Goal: Information Seeking & Learning: Learn about a topic

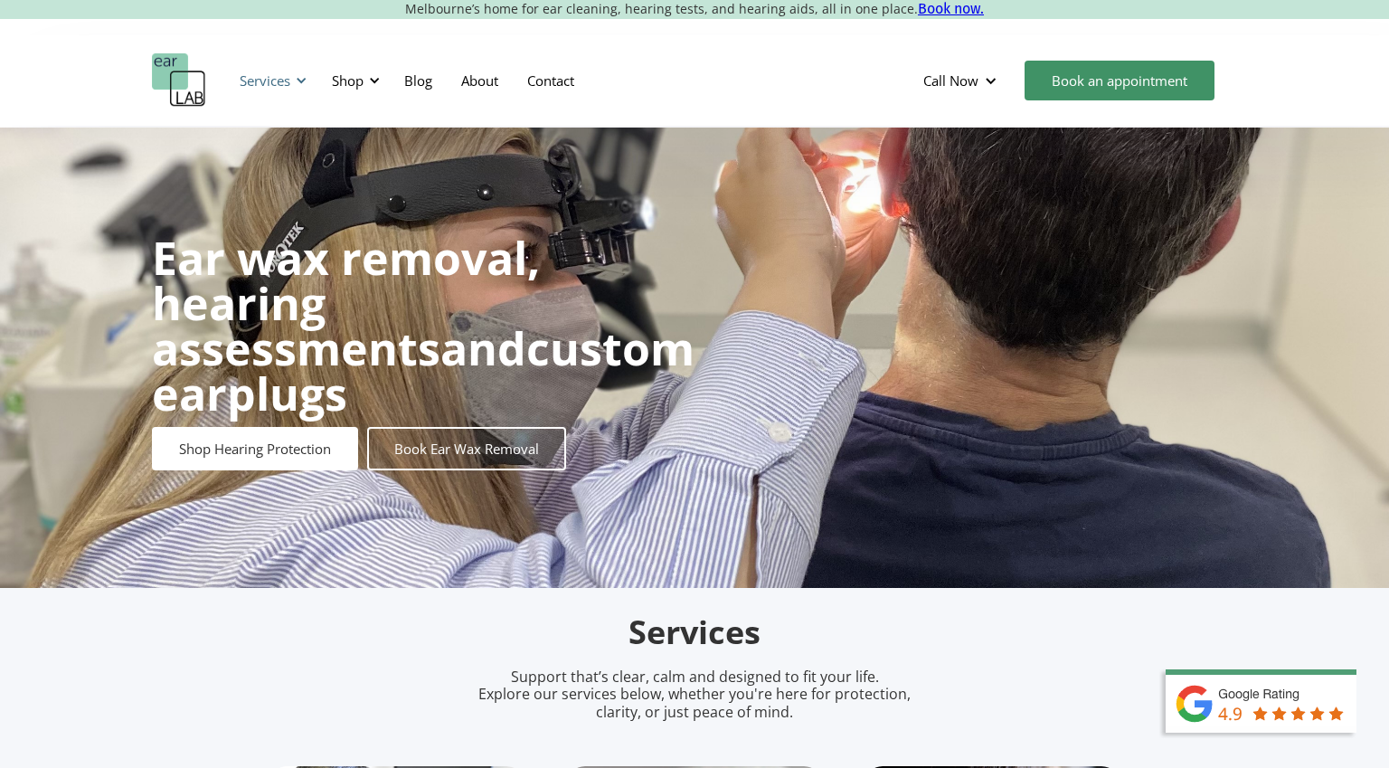
click at [277, 79] on div "Services" at bounding box center [265, 80] width 51 height 18
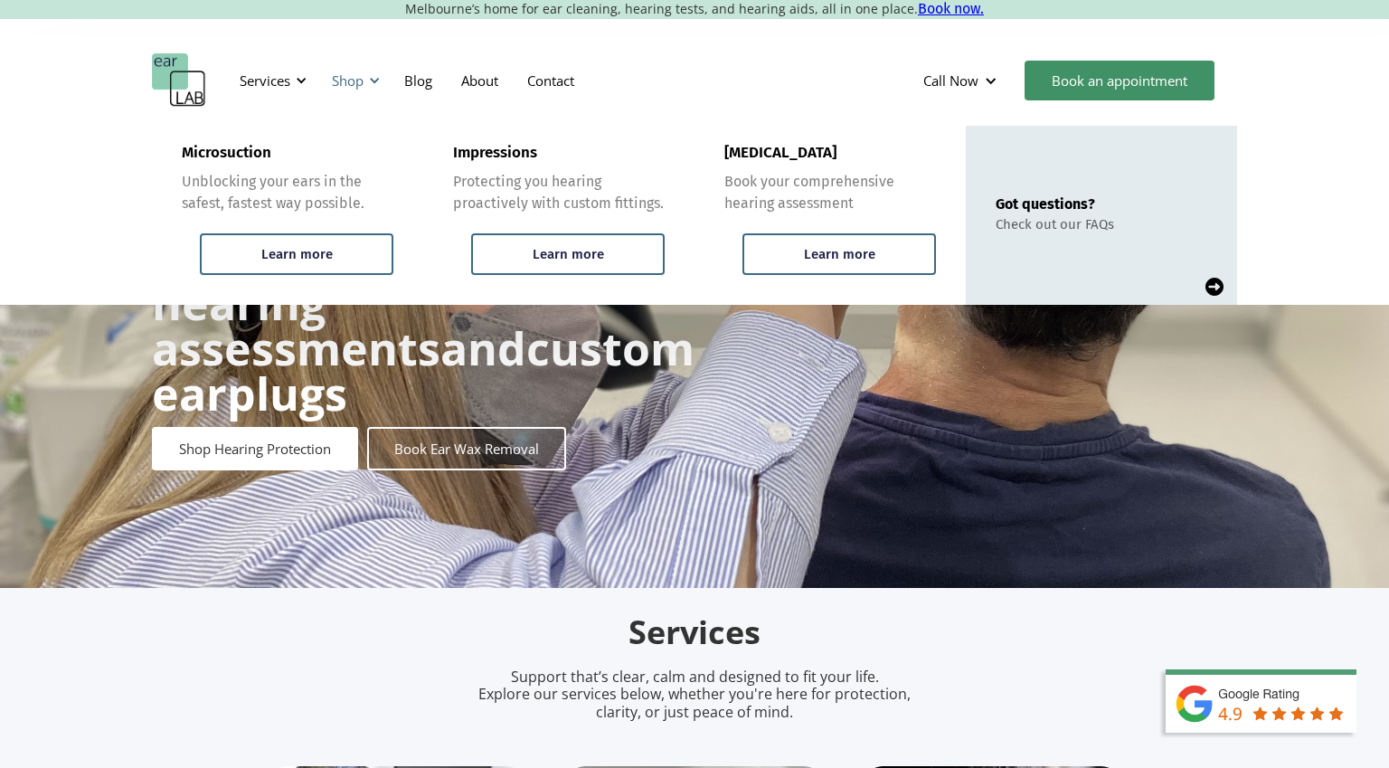
click at [359, 79] on div "Shop" at bounding box center [348, 80] width 32 height 18
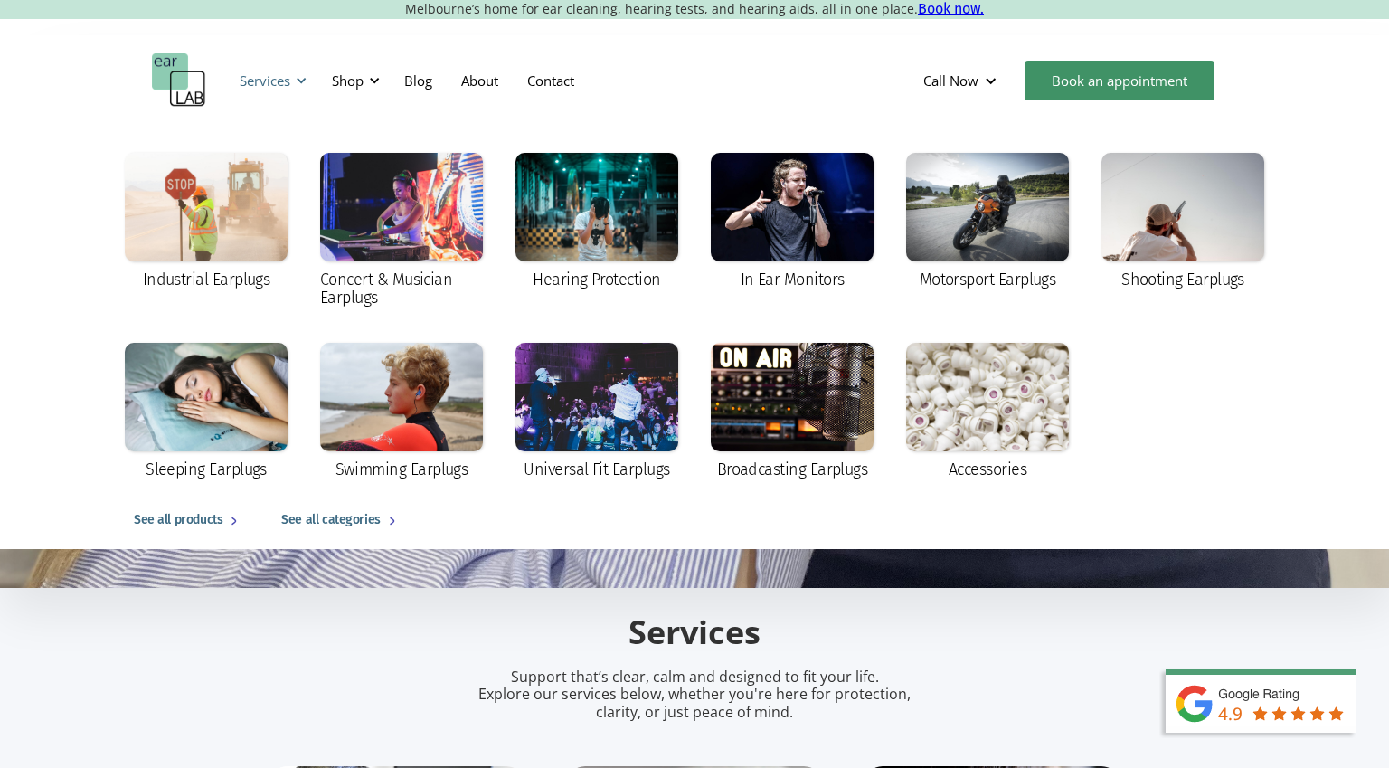
click at [271, 78] on div "Services" at bounding box center [265, 80] width 51 height 18
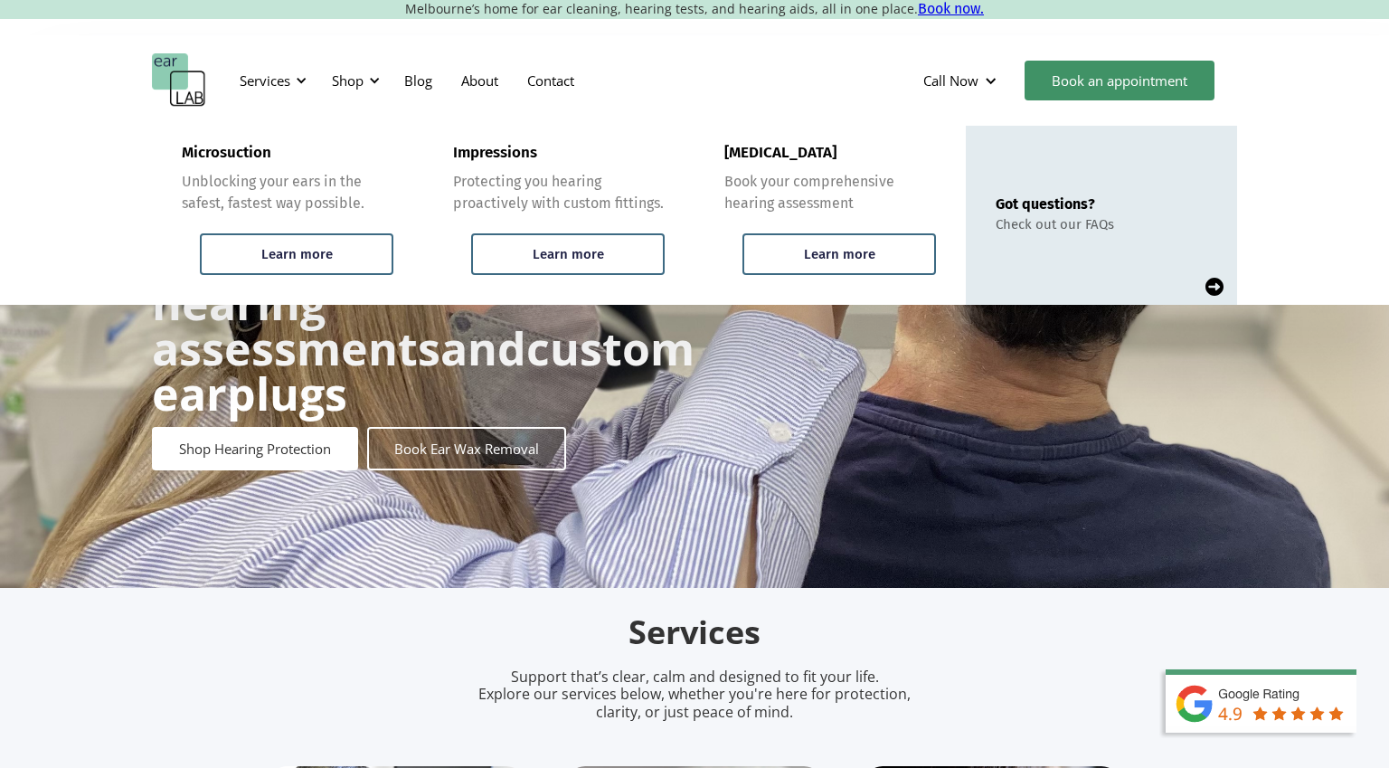
click at [186, 74] on img "home" at bounding box center [179, 80] width 54 height 54
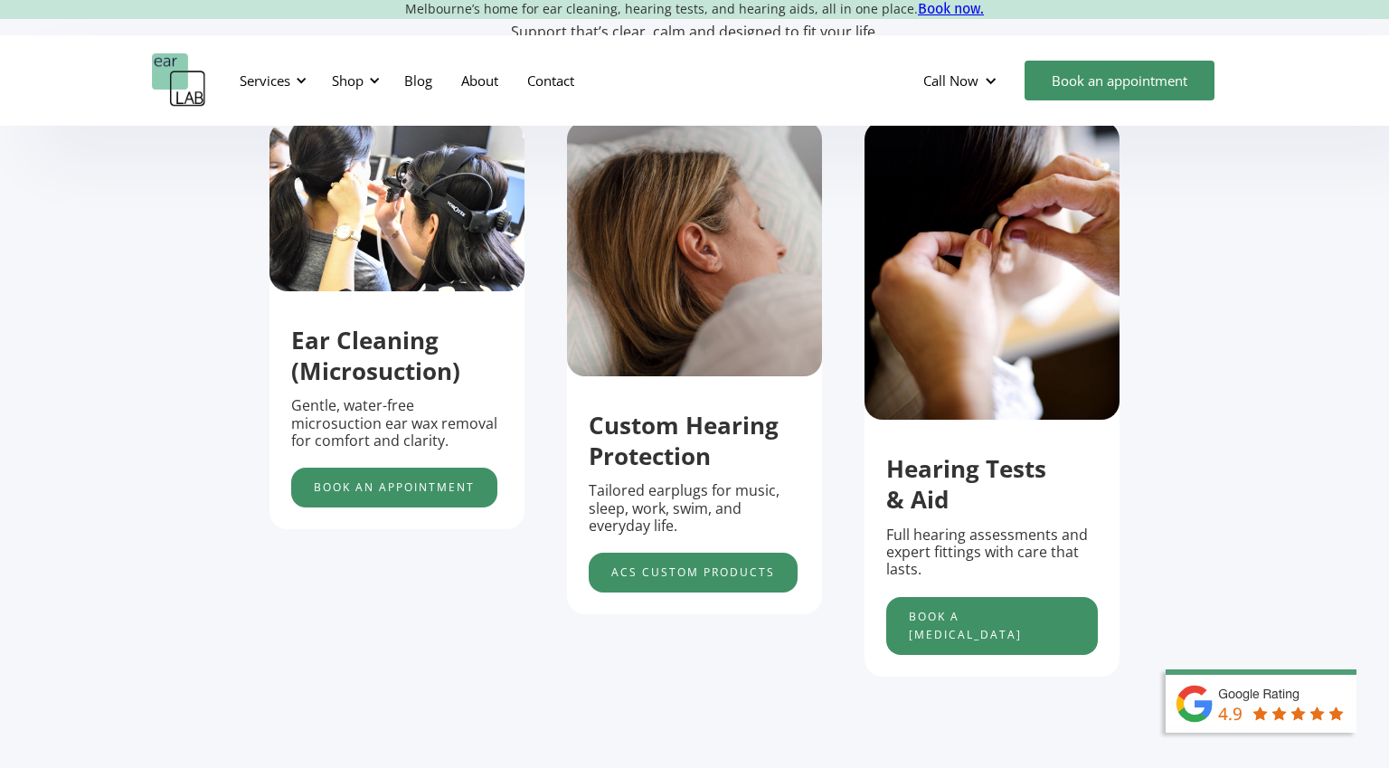
scroll to position [644, 0]
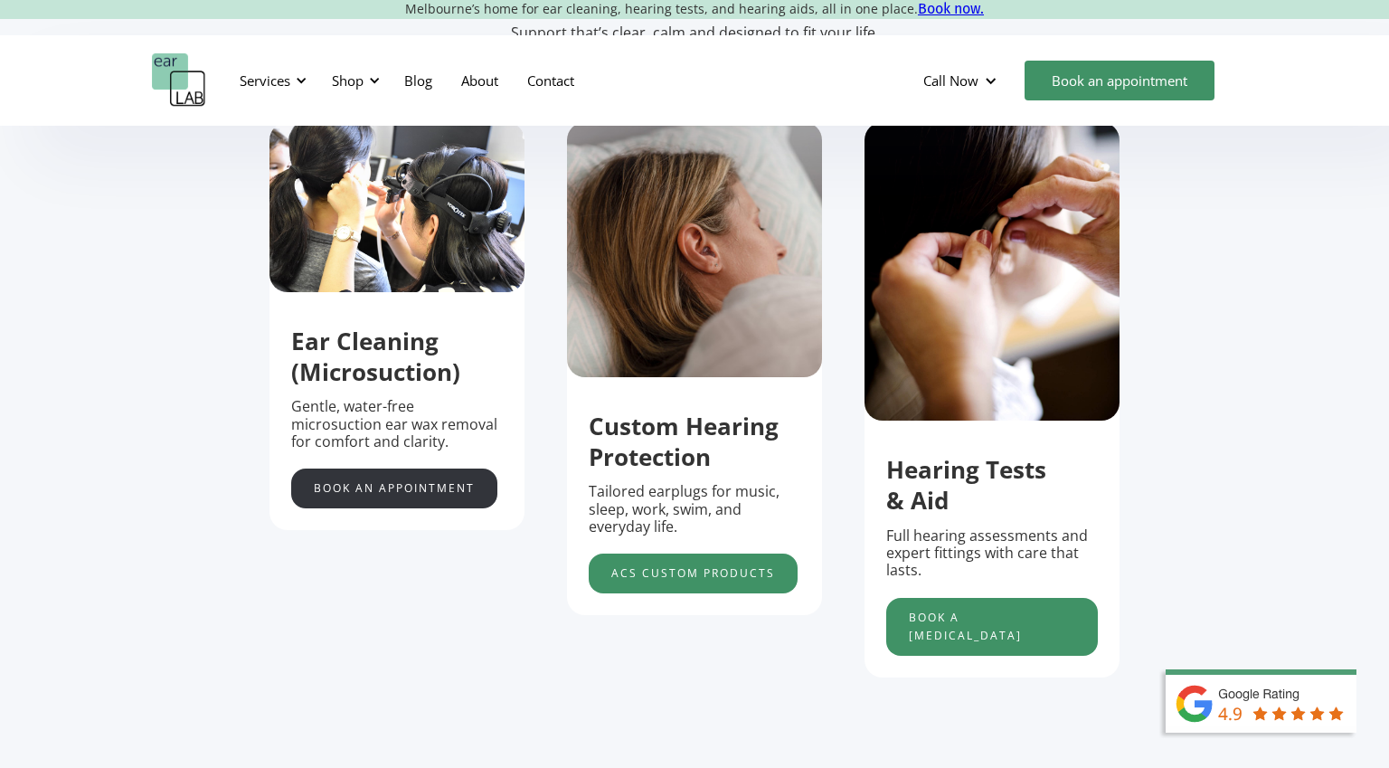
click at [453, 483] on link "Book an appointment" at bounding box center [394, 488] width 206 height 40
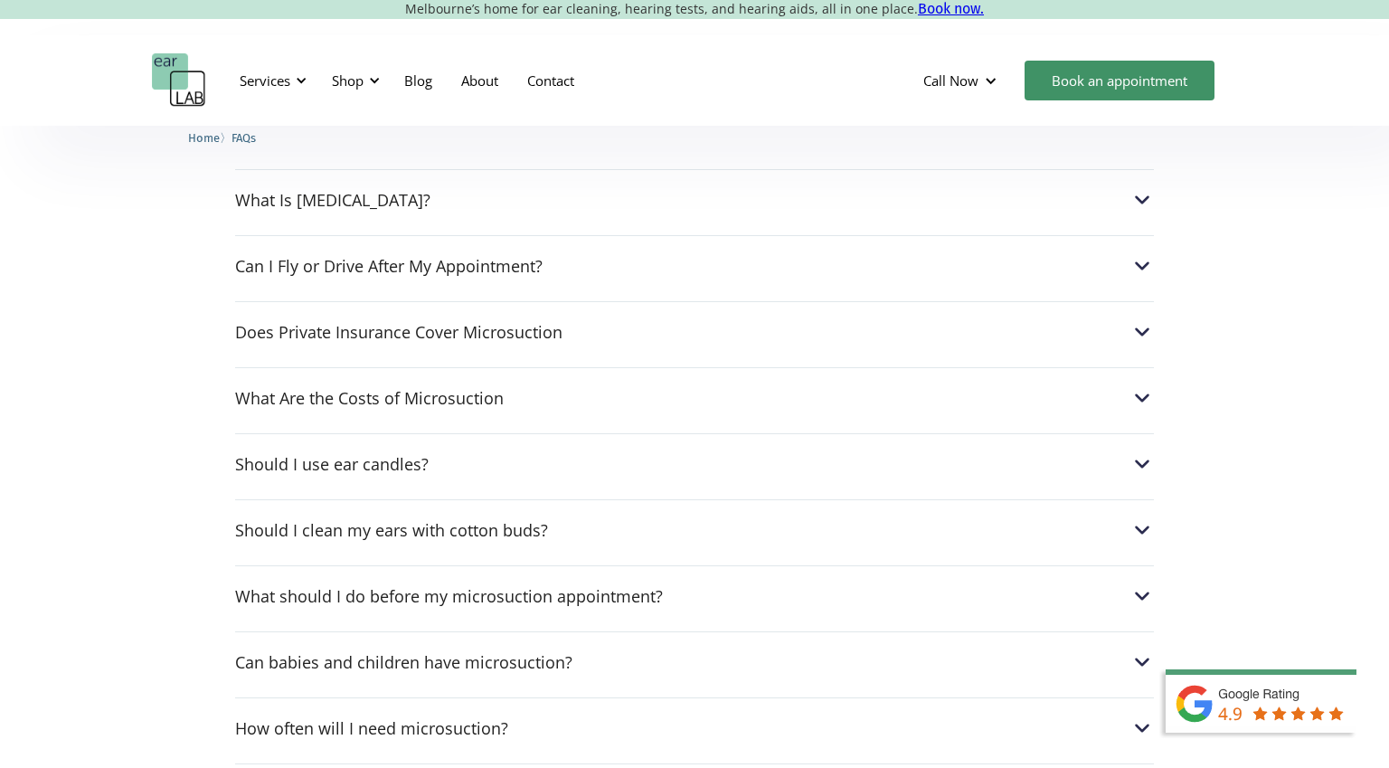
scroll to position [737, 0]
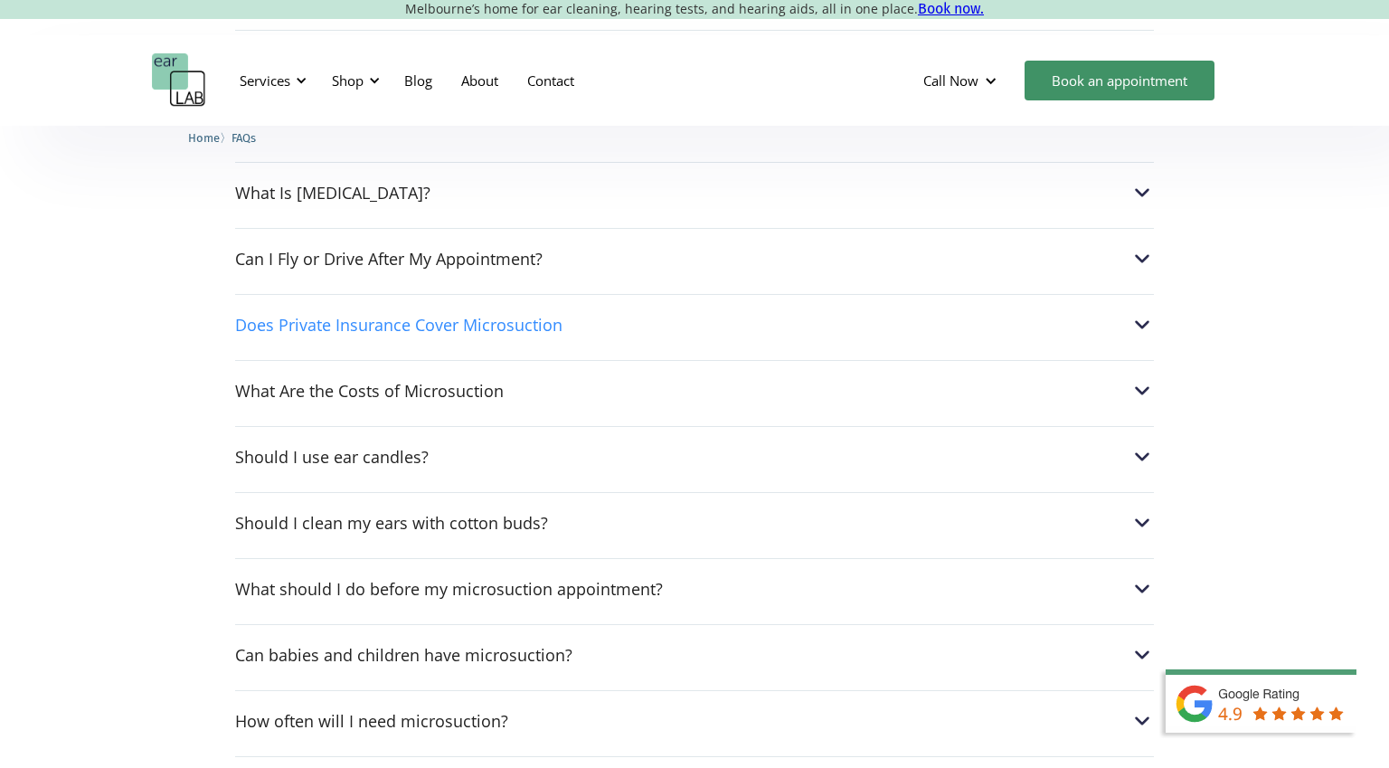
click at [263, 331] on div "Does Private Insurance Cover Microsuction" at bounding box center [398, 325] width 327 height 18
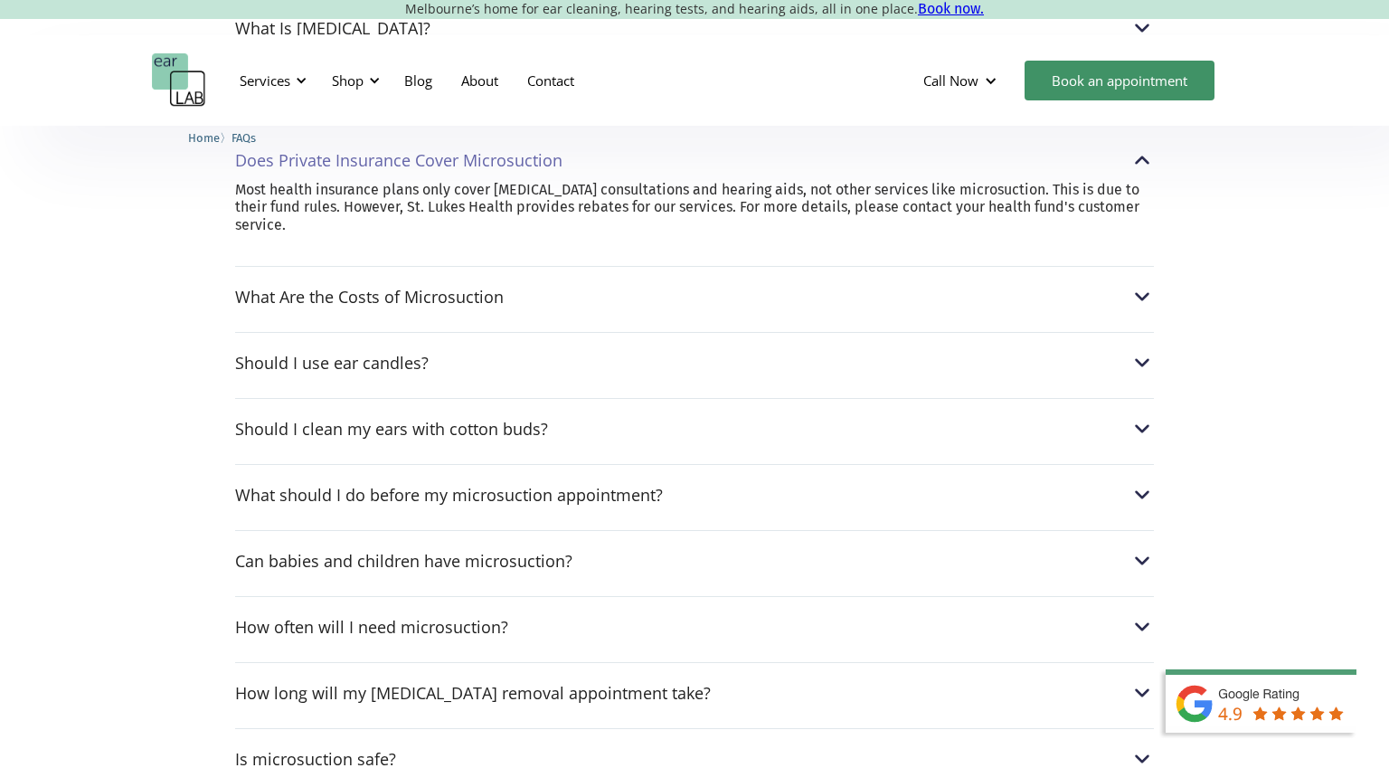
scroll to position [911, 0]
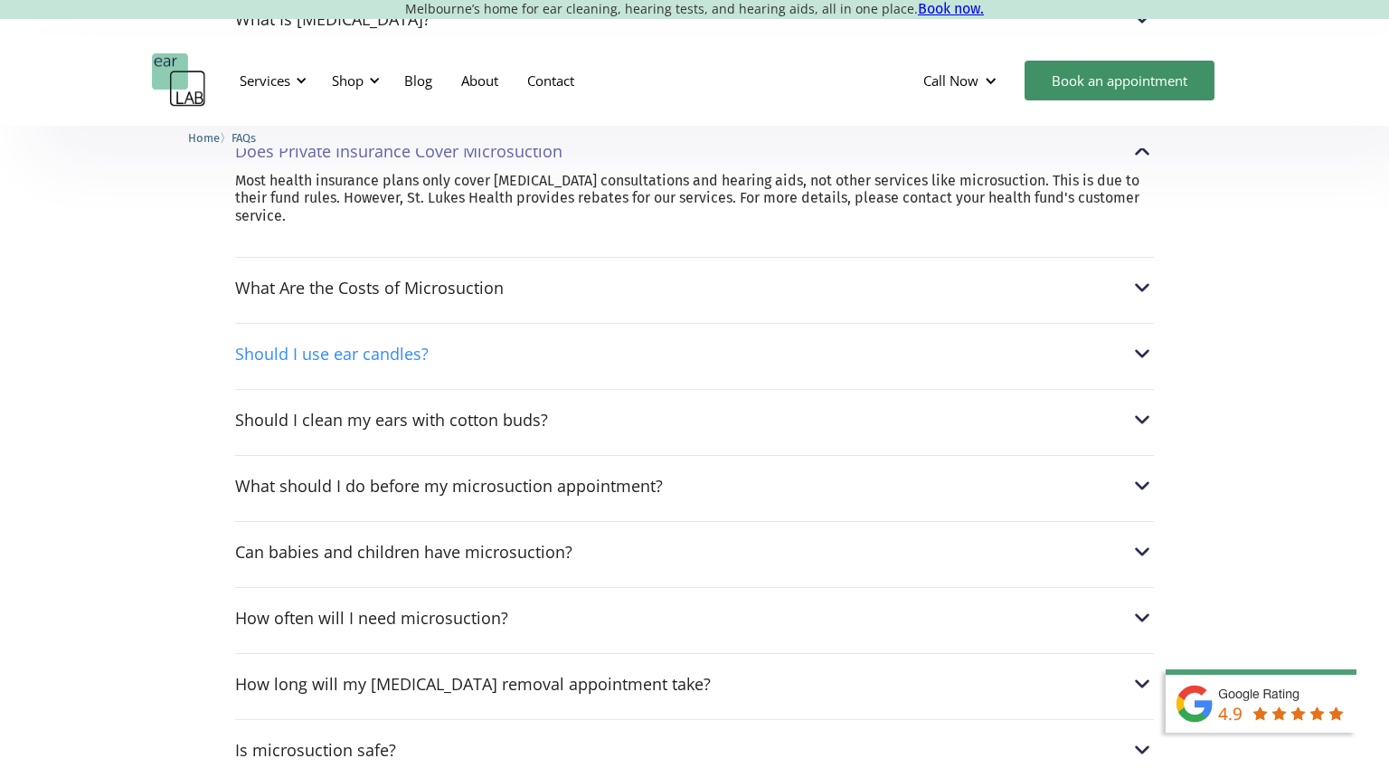
click at [305, 352] on div "Should I use ear candles?" at bounding box center [332, 354] width 194 height 18
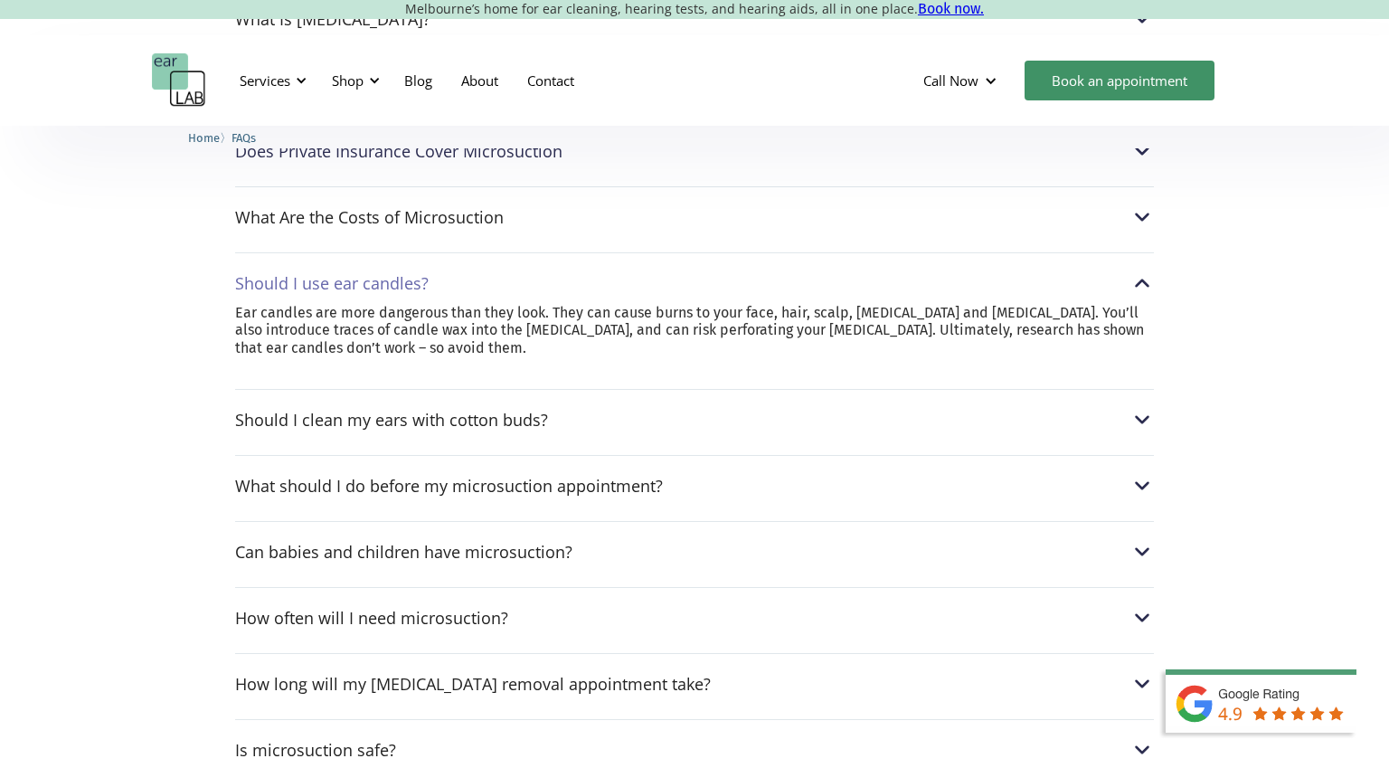
click at [279, 401] on div "Should I clean my ears with cotton buds? In short, no. Cotton buds are most lik…" at bounding box center [694, 415] width 919 height 52
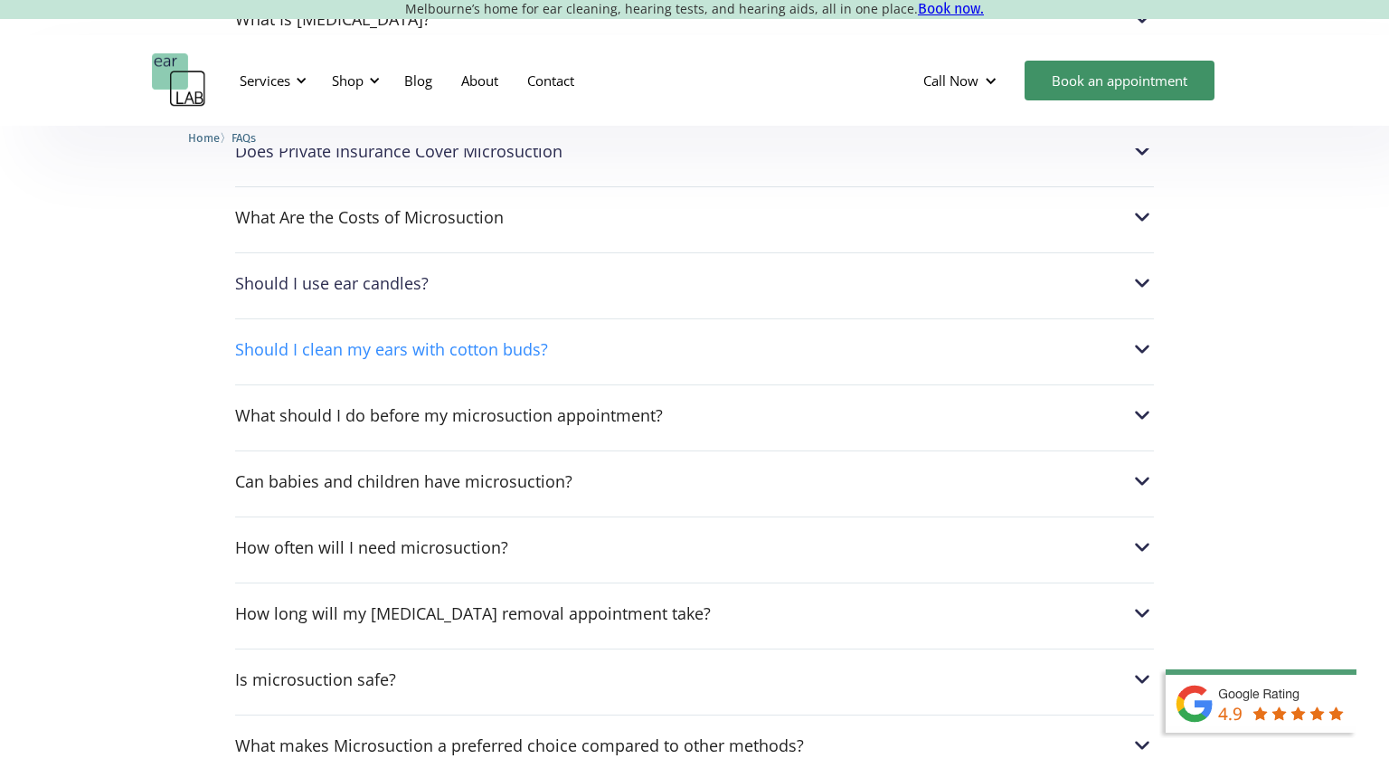
click at [279, 356] on div "Should I clean my ears with cotton buds?" at bounding box center [391, 349] width 313 height 18
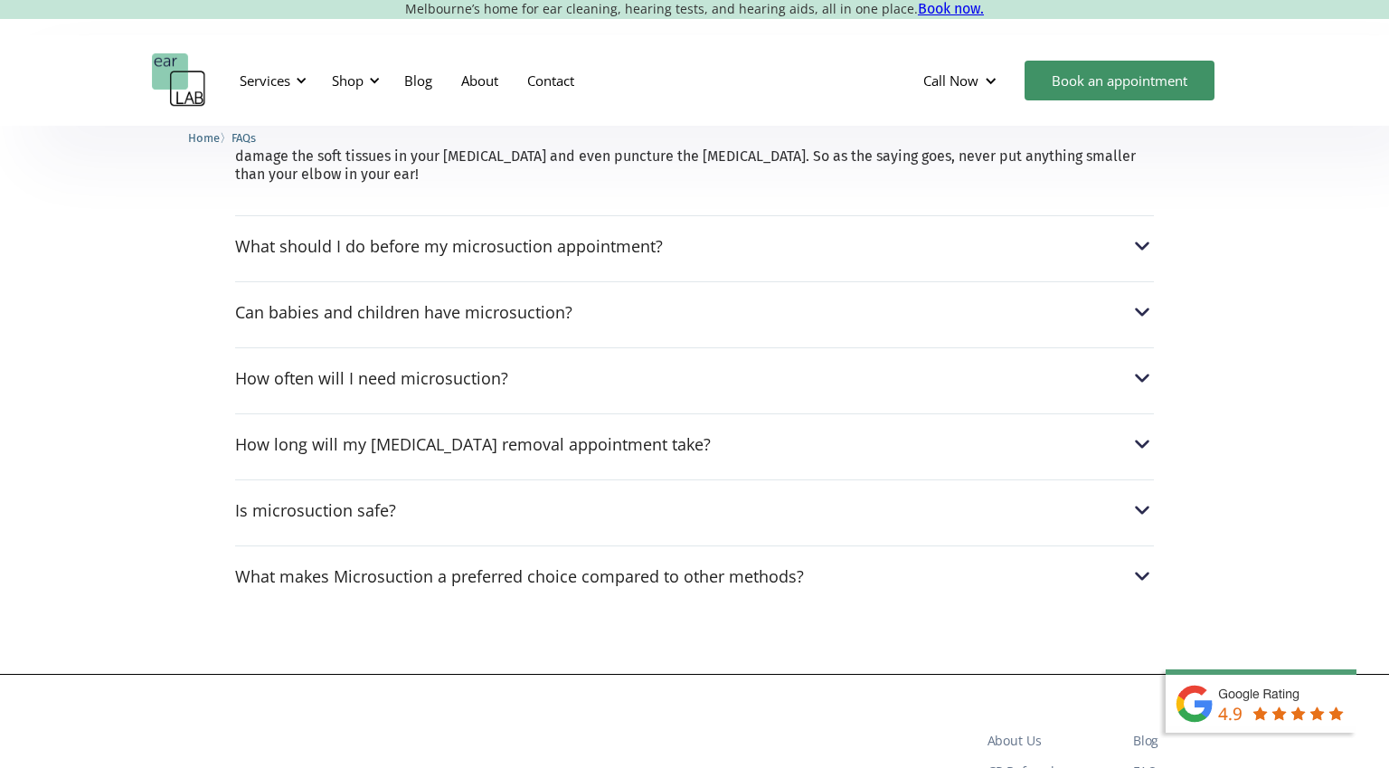
scroll to position [1154, 0]
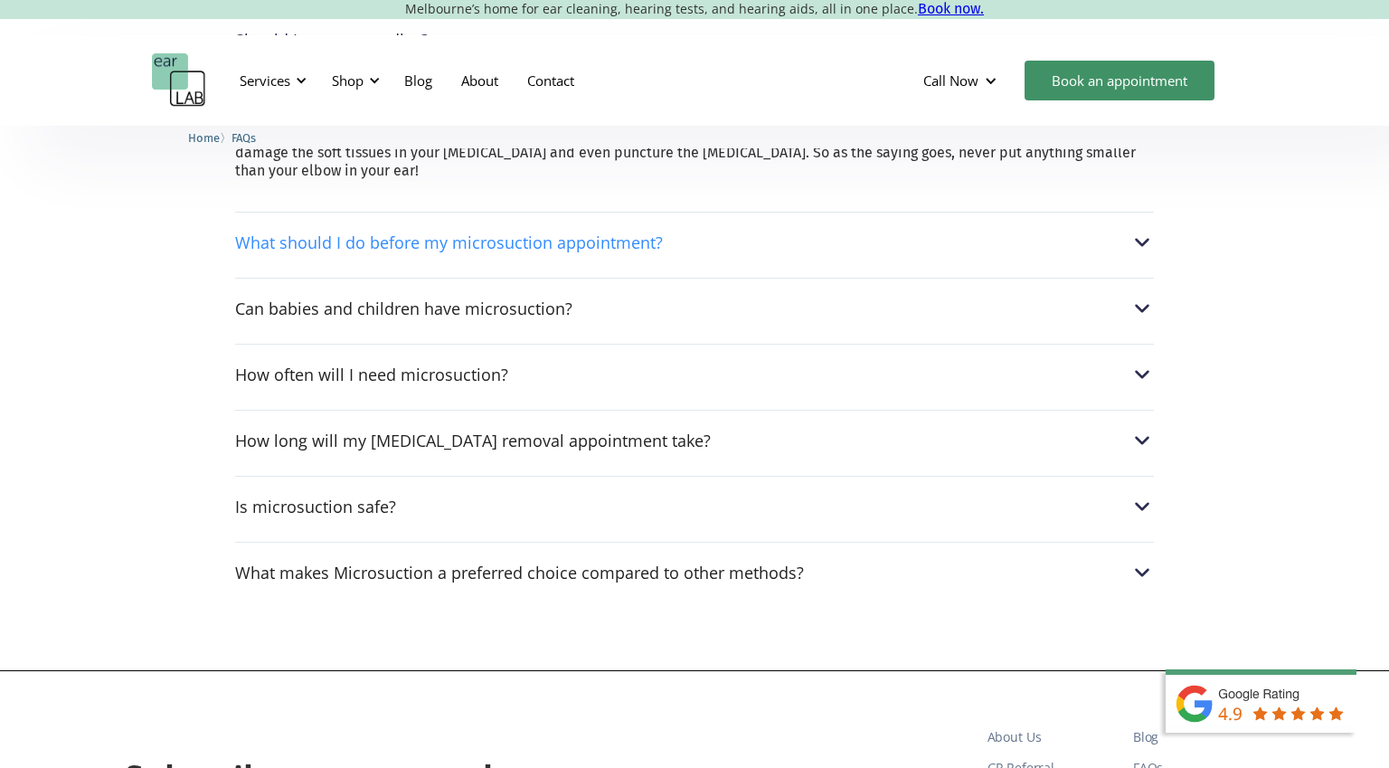
click at [313, 249] on div "What should I do before my microsuction appointment?" at bounding box center [449, 242] width 428 height 18
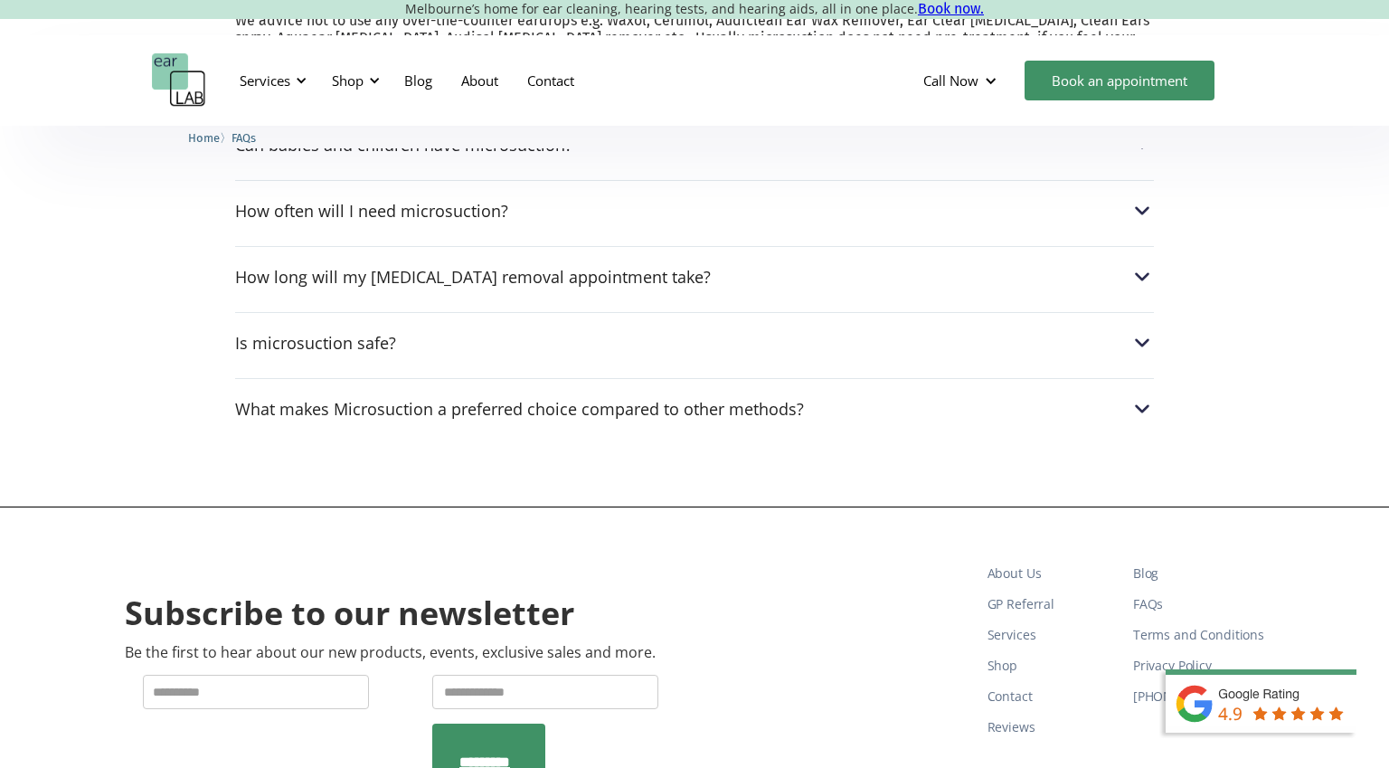
scroll to position [1344, 0]
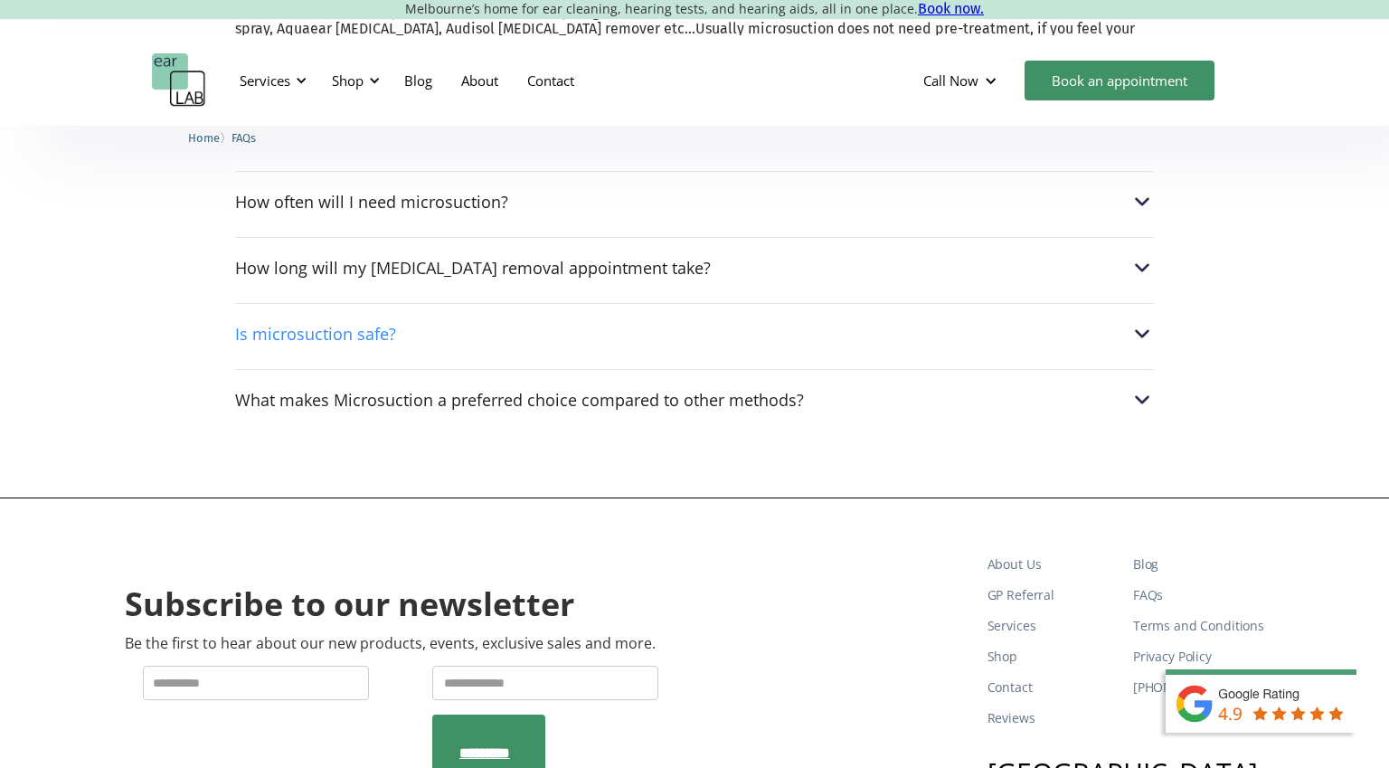
click at [314, 334] on div "Is microsuction safe?" at bounding box center [315, 334] width 161 height 18
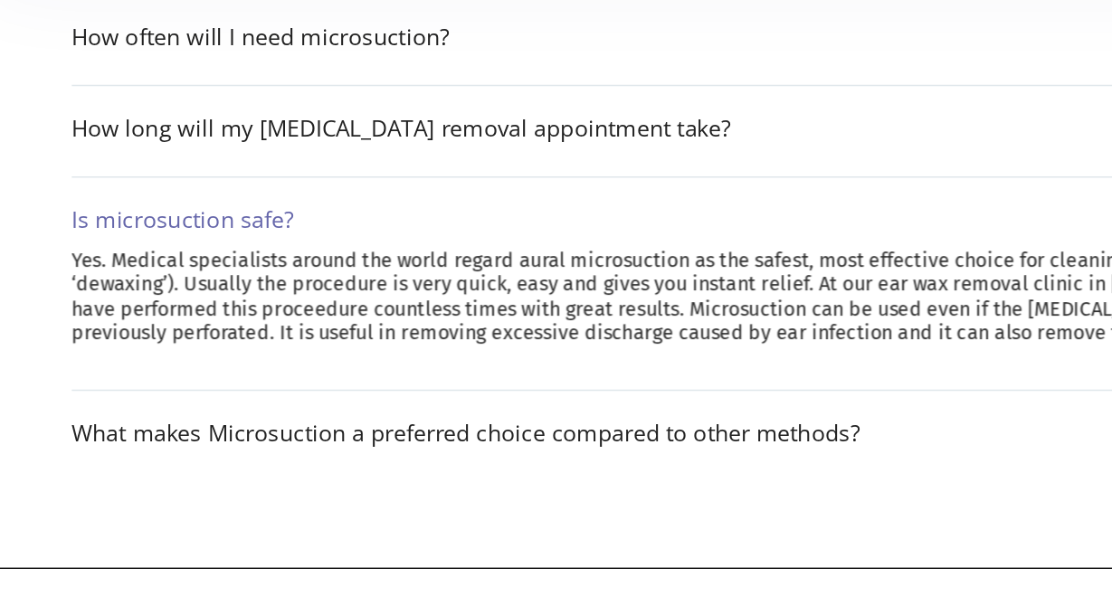
scroll to position [1395, 0]
